Goal: Information Seeking & Learning: Learn about a topic

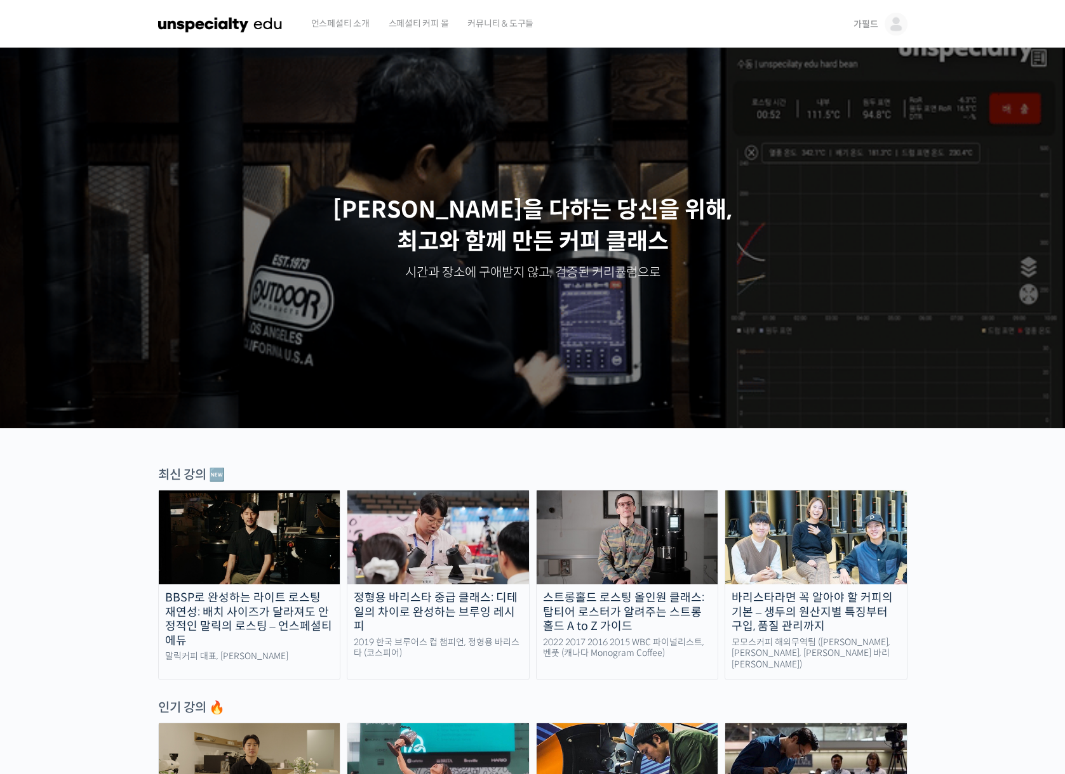
click at [879, 25] on link "가필드" at bounding box center [879, 24] width 53 height 48
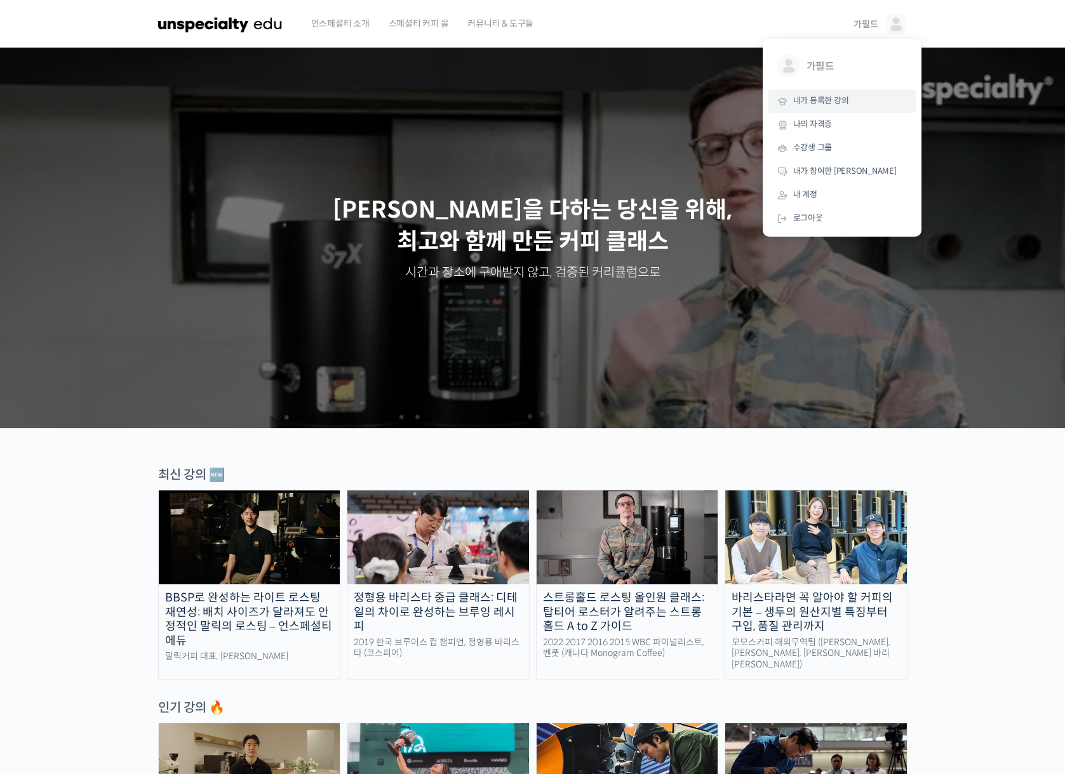
click at [819, 100] on span "내가 등록한 강의" at bounding box center [821, 100] width 56 height 11
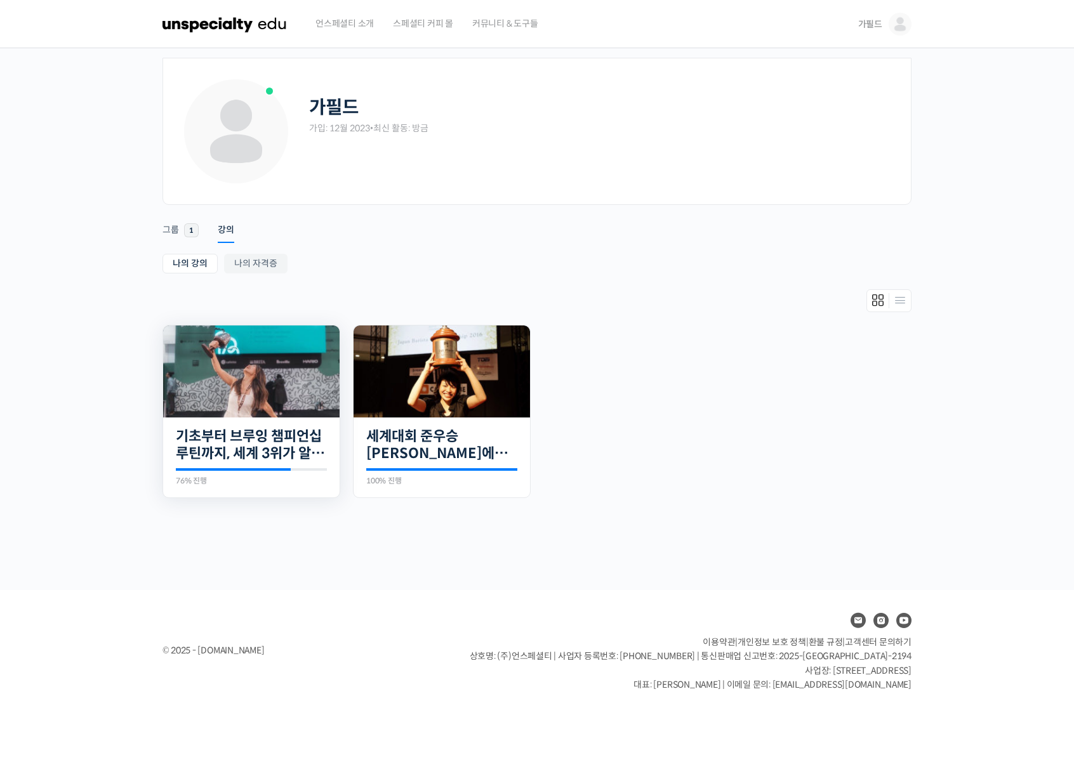
click at [267, 361] on img at bounding box center [251, 372] width 176 height 92
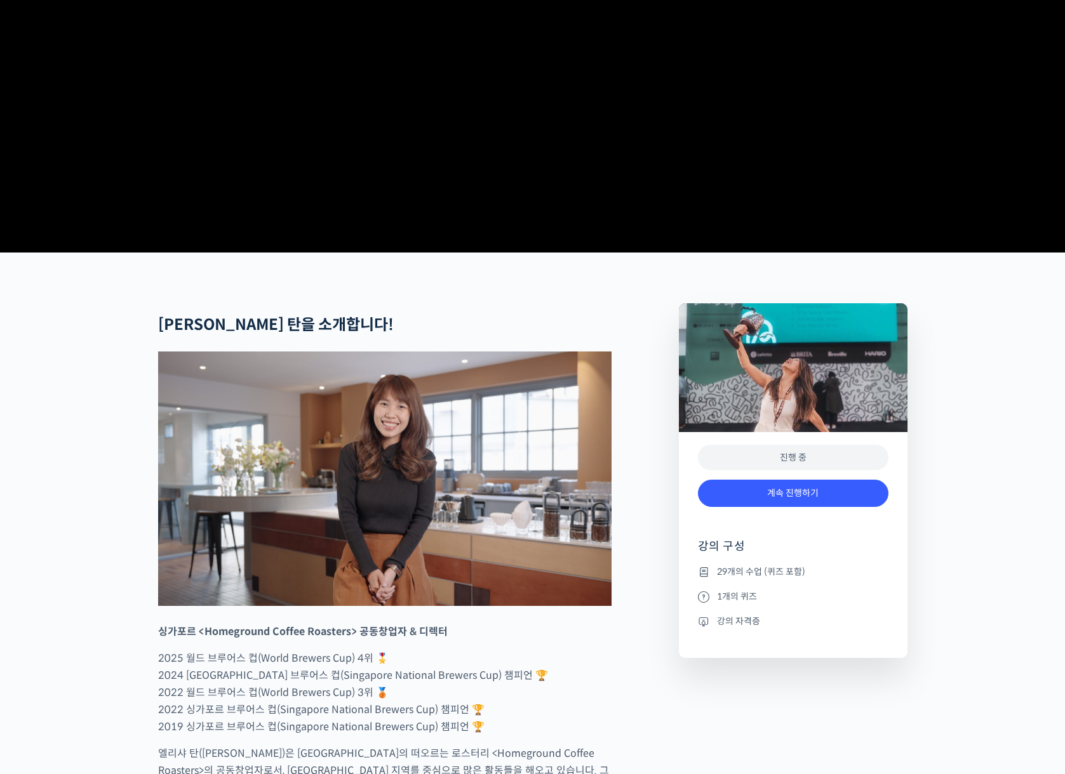
scroll to position [254, 0]
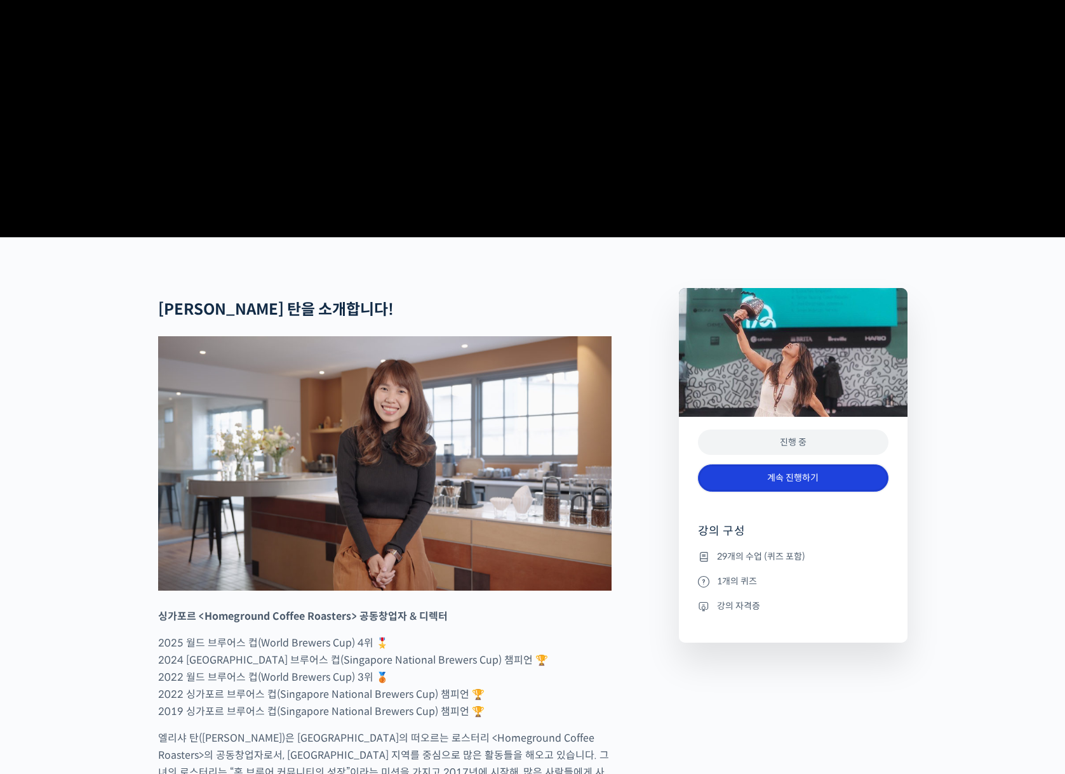
click at [808, 492] on link "계속 진행하기" at bounding box center [793, 478] width 190 height 27
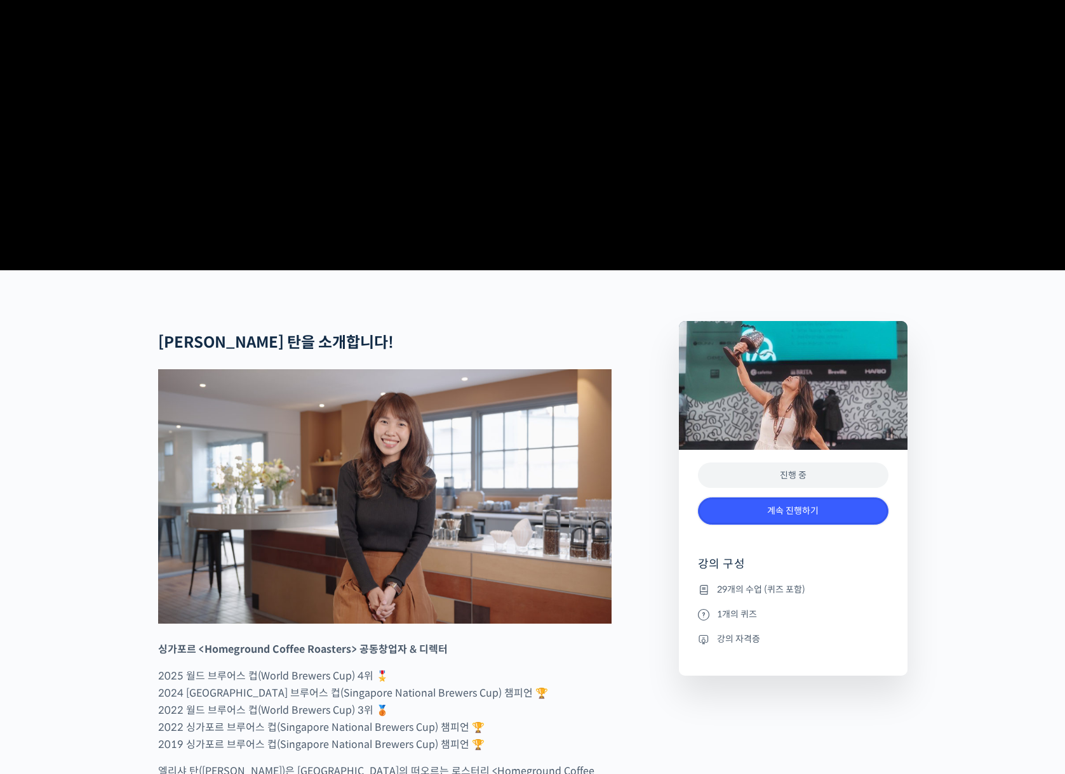
scroll to position [138, 0]
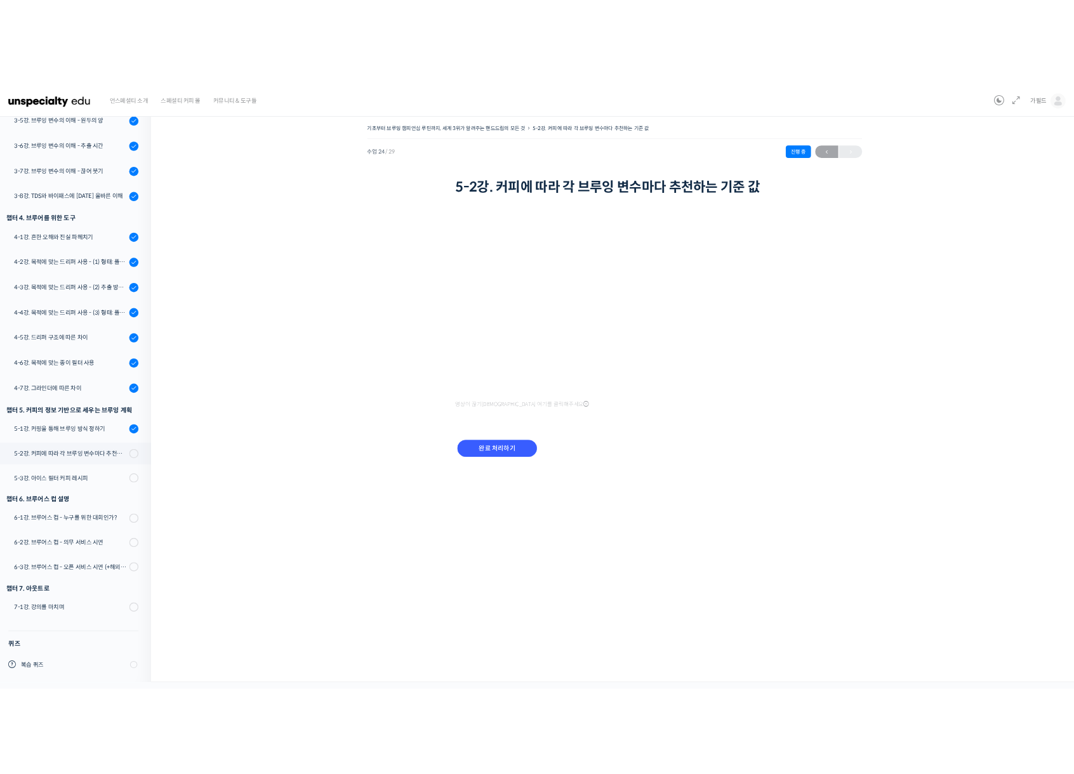
scroll to position [661, 0]
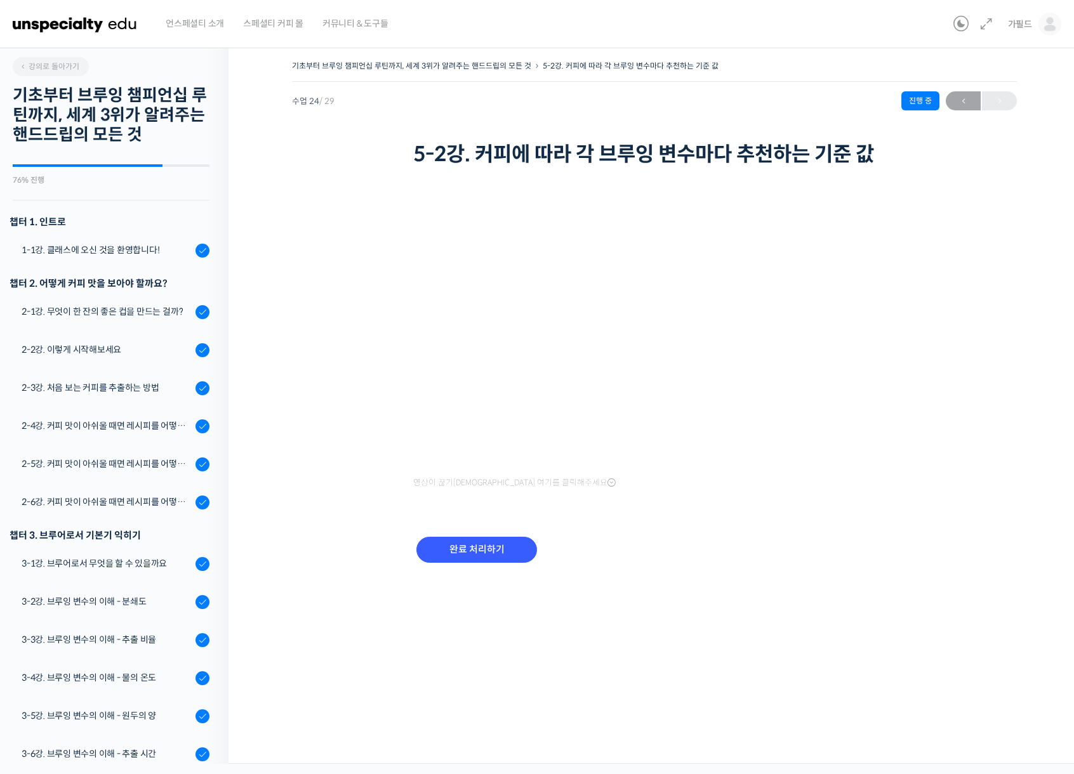
scroll to position [661, 0]
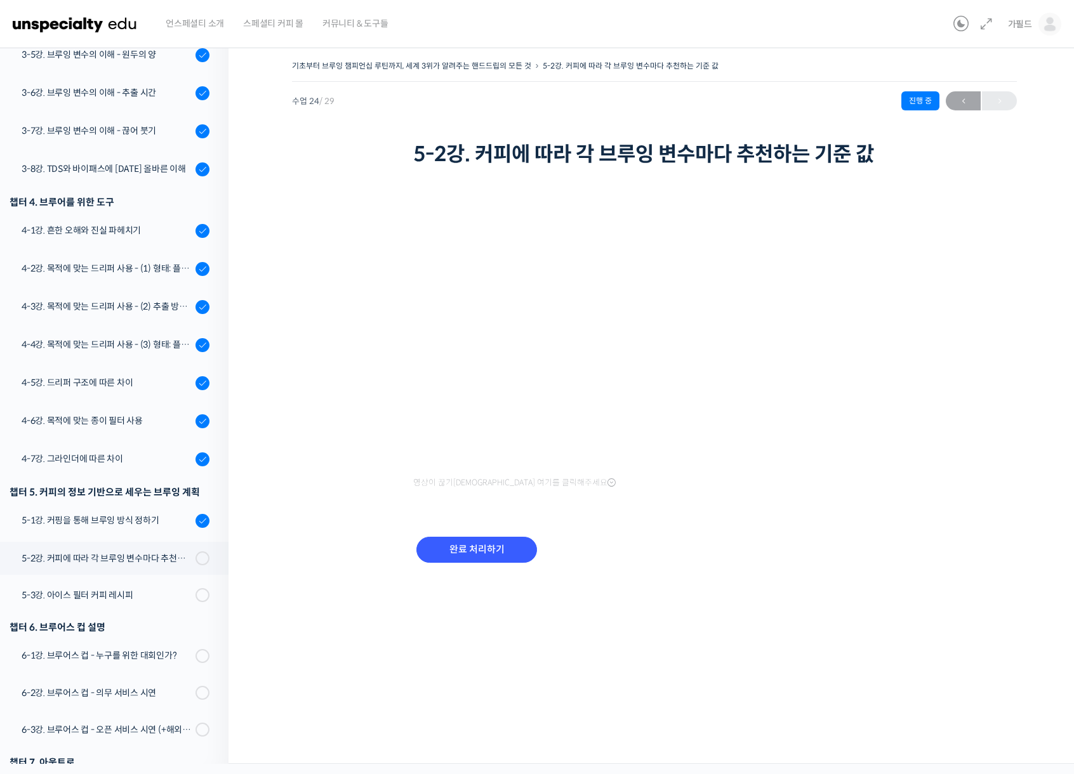
click at [470, 535] on div "완료 처리하기" at bounding box center [476, 560] width 127 height 53
click at [470, 540] on input "완료 처리하기" at bounding box center [476, 550] width 121 height 26
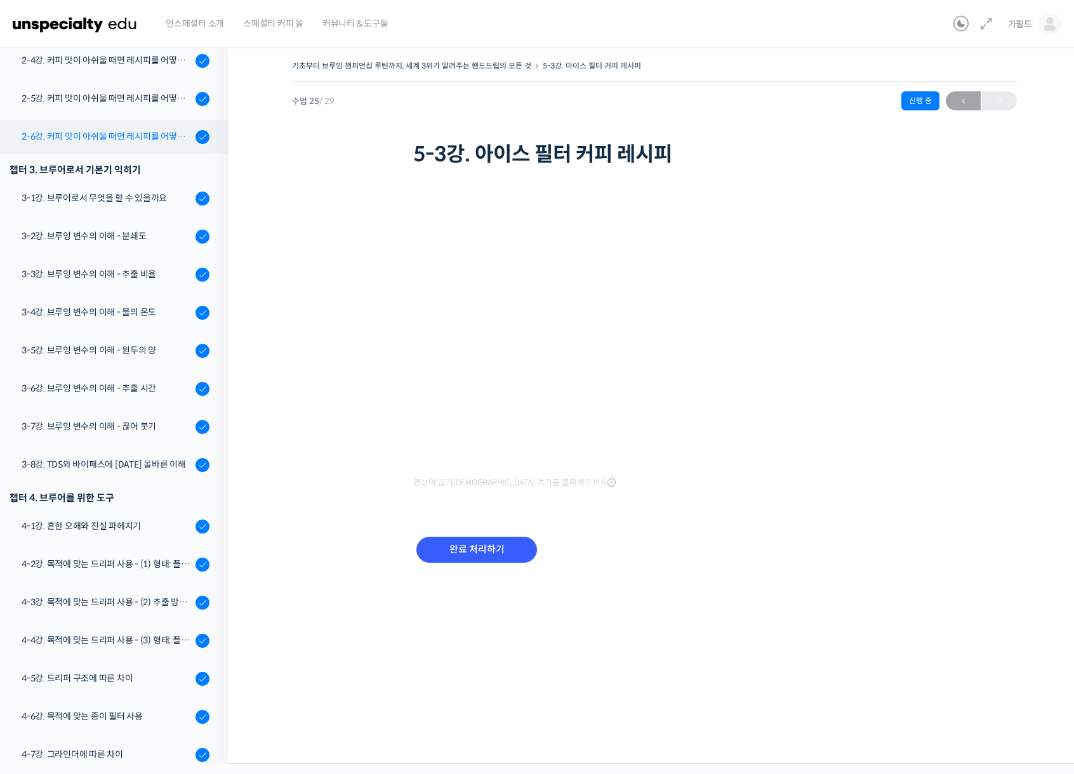
scroll to position [381, 0]
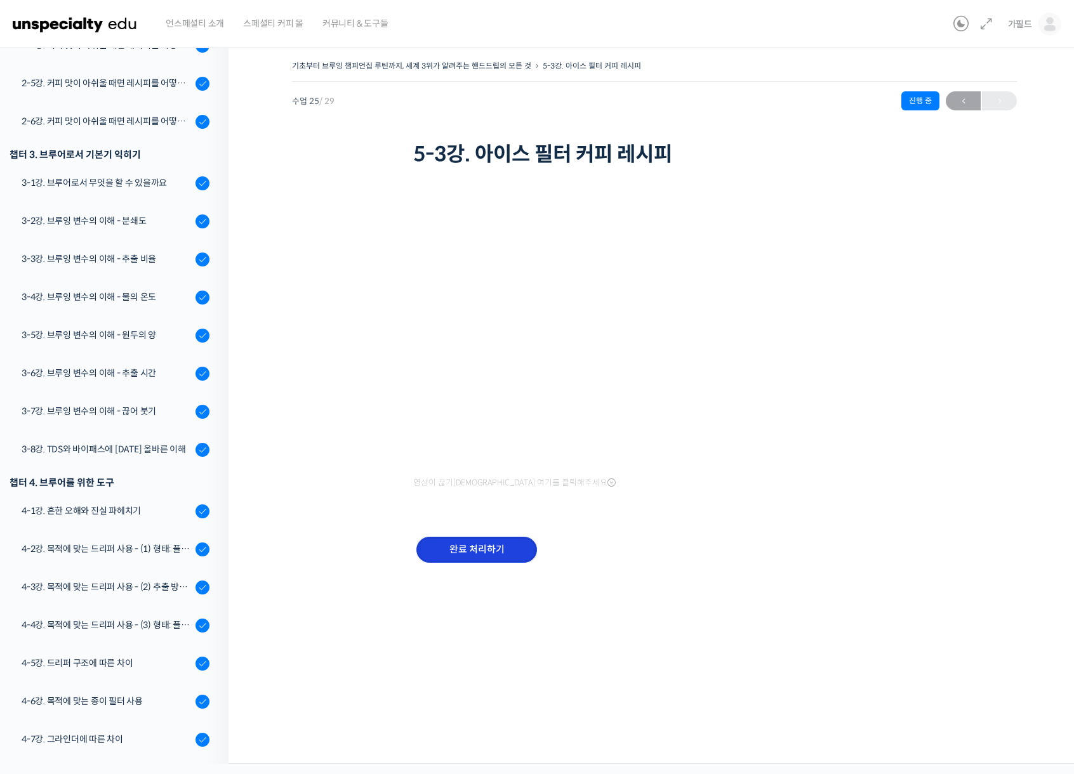
click at [470, 557] on input "완료 처리하기" at bounding box center [476, 550] width 121 height 26
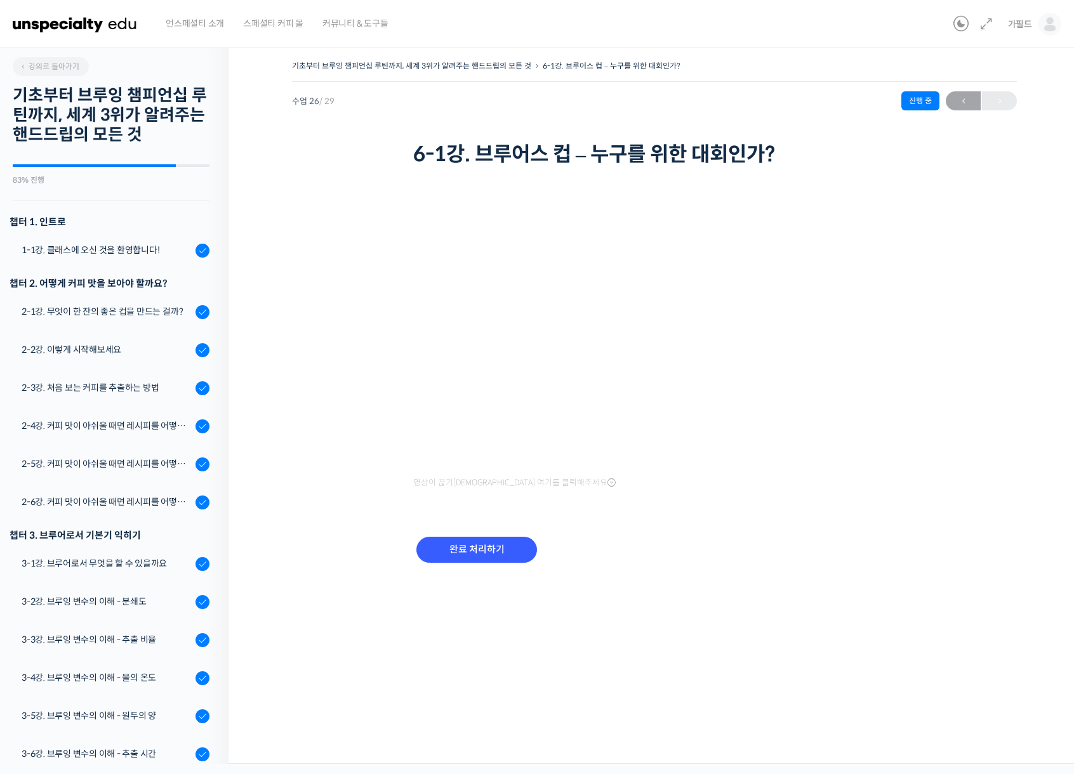
scroll to position [803, 0]
